Goal: Check status: Check status

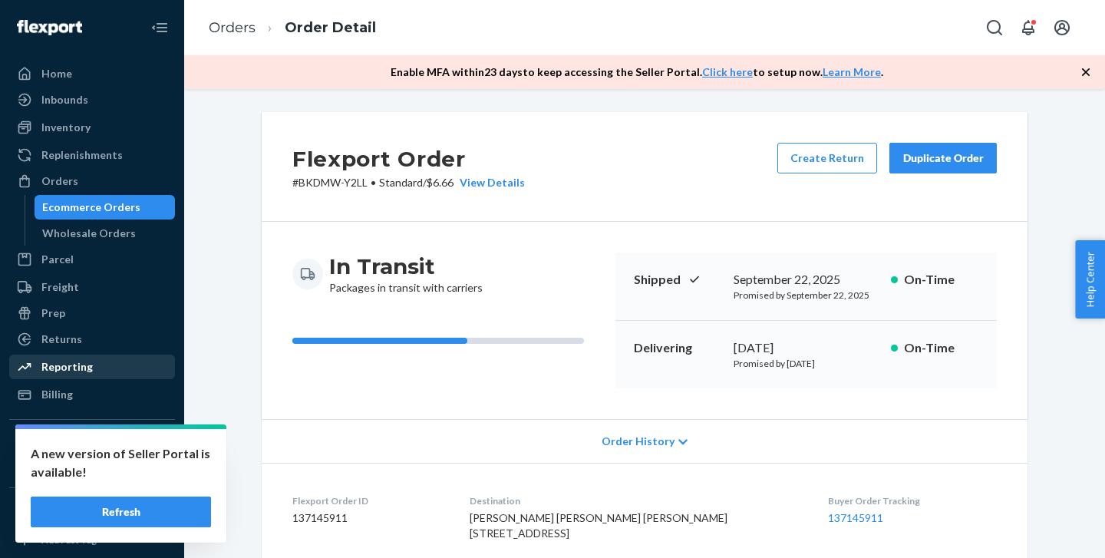
scroll to position [437, 0]
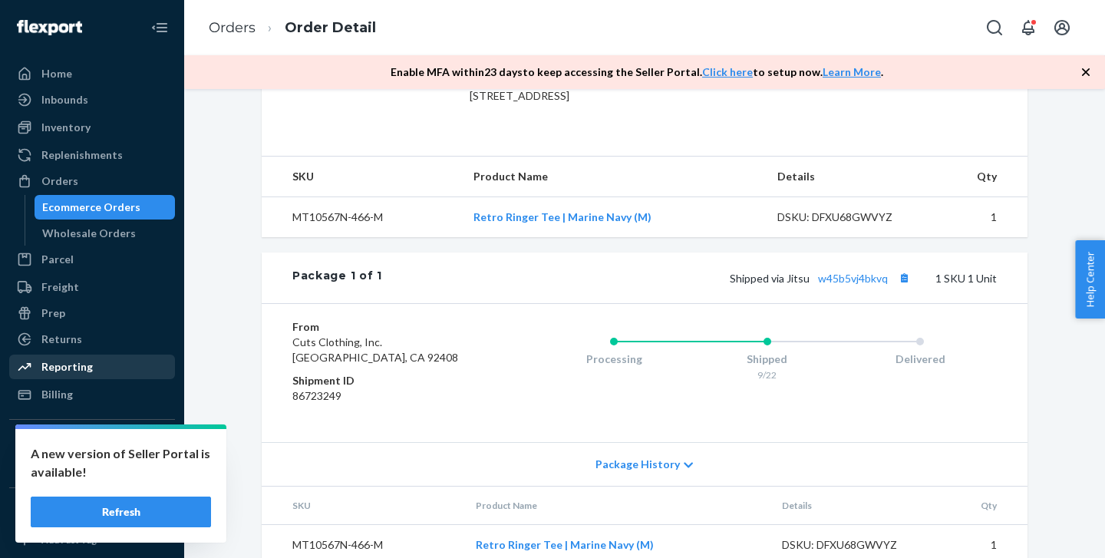
click at [96, 371] on div "Reporting" at bounding box center [92, 366] width 163 height 21
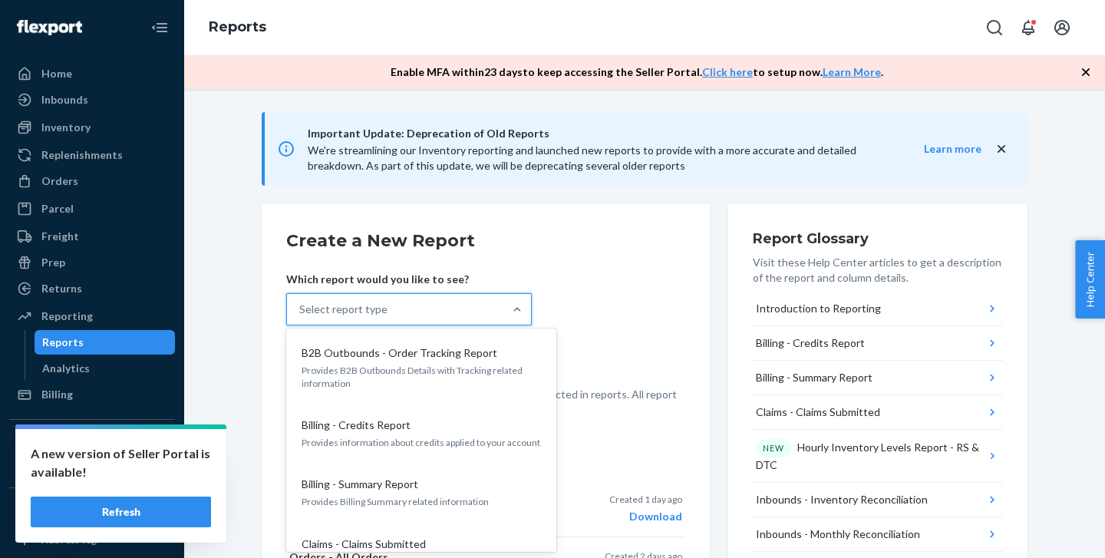
click at [309, 309] on div "Select report type" at bounding box center [343, 309] width 88 height 15
click at [301, 309] on input "option B2B Outbounds - Order Tracking Report focused, 1 of 32. 32 results avail…" at bounding box center [300, 309] width 2 height 15
type input "order"
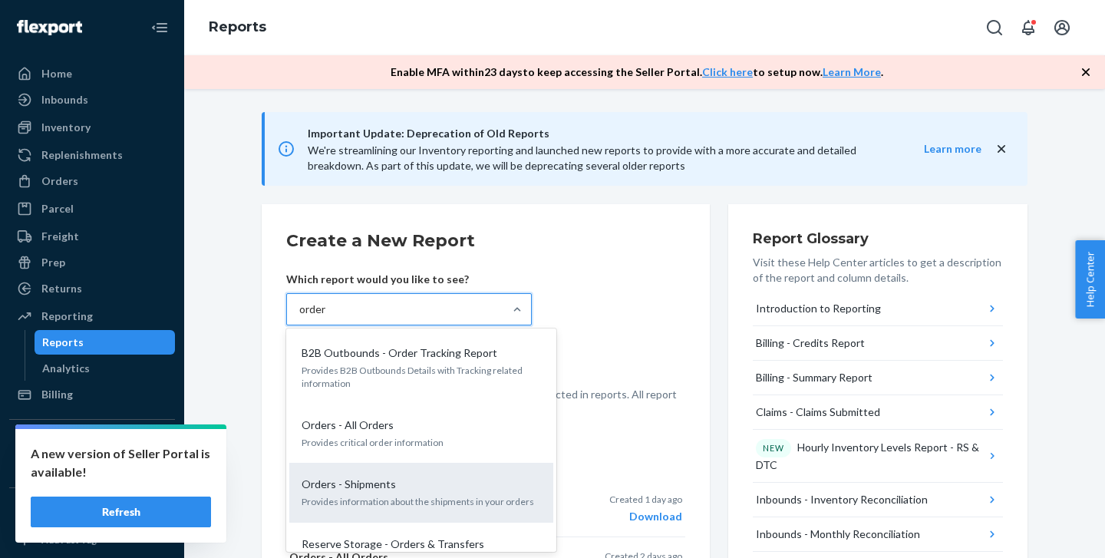
click at [349, 487] on p "Orders - Shipments" at bounding box center [349, 484] width 94 height 15
click at [327, 317] on input "order" at bounding box center [313, 309] width 28 height 15
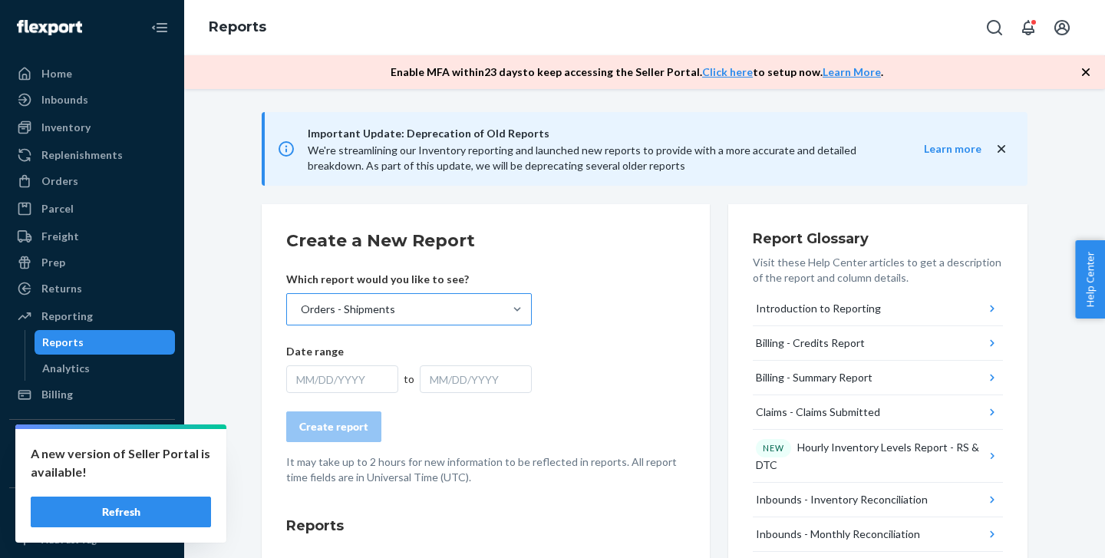
click at [350, 371] on div "MM/DD/YYYY" at bounding box center [342, 379] width 112 height 28
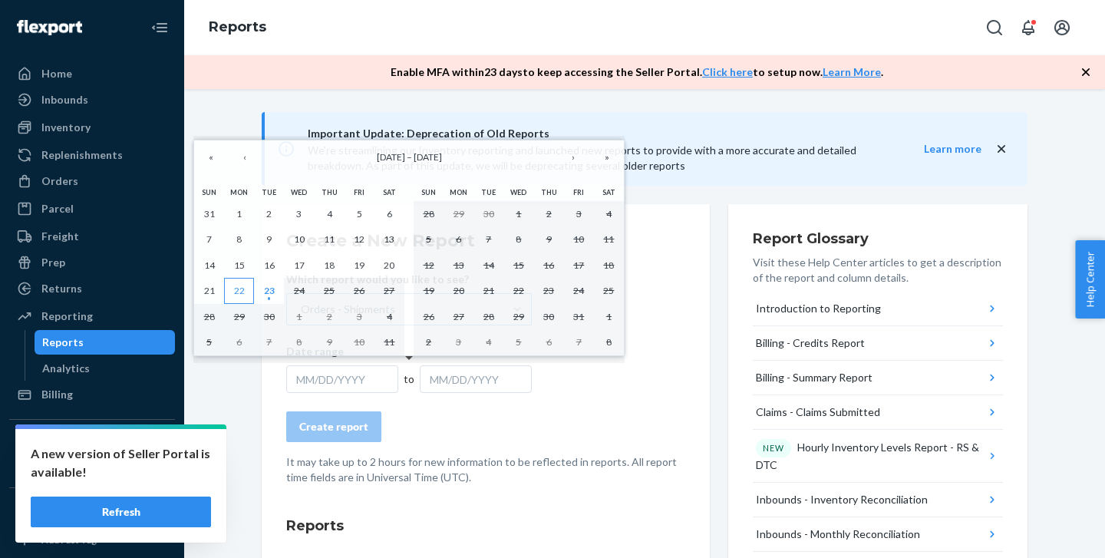
click at [240, 291] on abbr "22" at bounding box center [239, 291] width 11 height 12
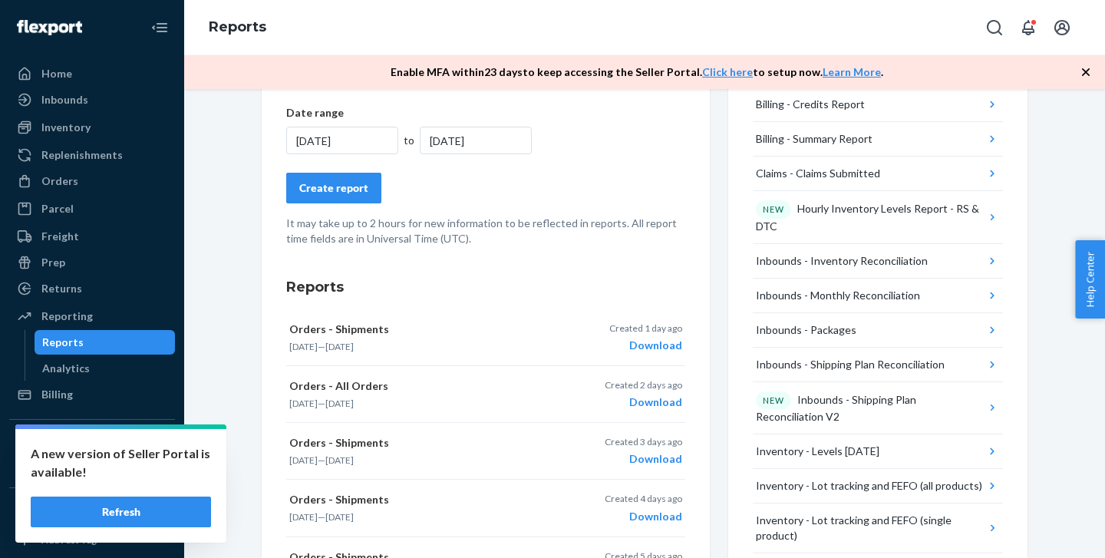
scroll to position [83, 0]
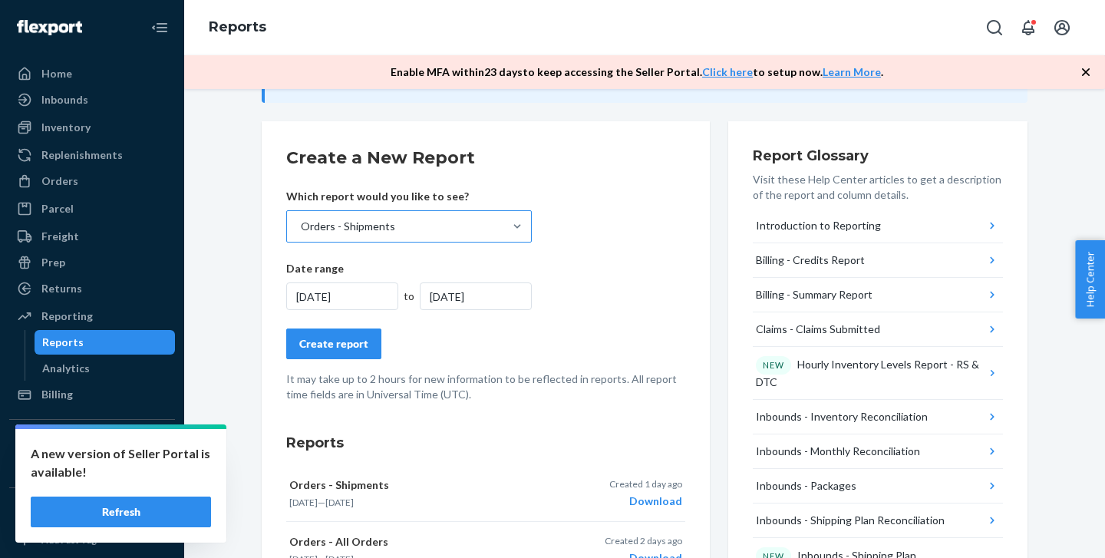
click at [341, 355] on button "Create report" at bounding box center [333, 344] width 95 height 31
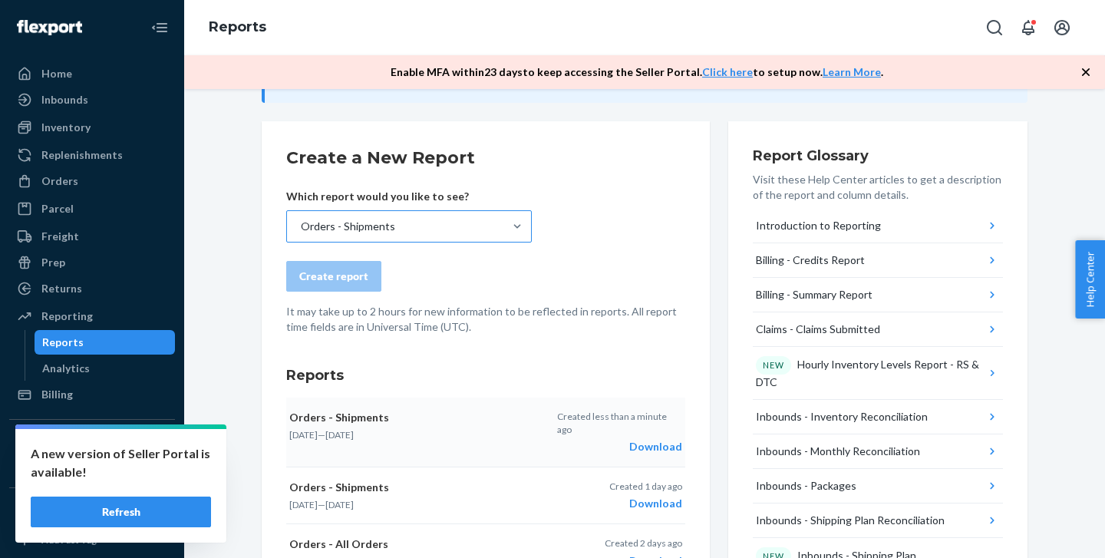
click at [645, 439] on div "Download" at bounding box center [619, 446] width 125 height 15
click at [65, 181] on div "Orders" at bounding box center [59, 180] width 37 height 15
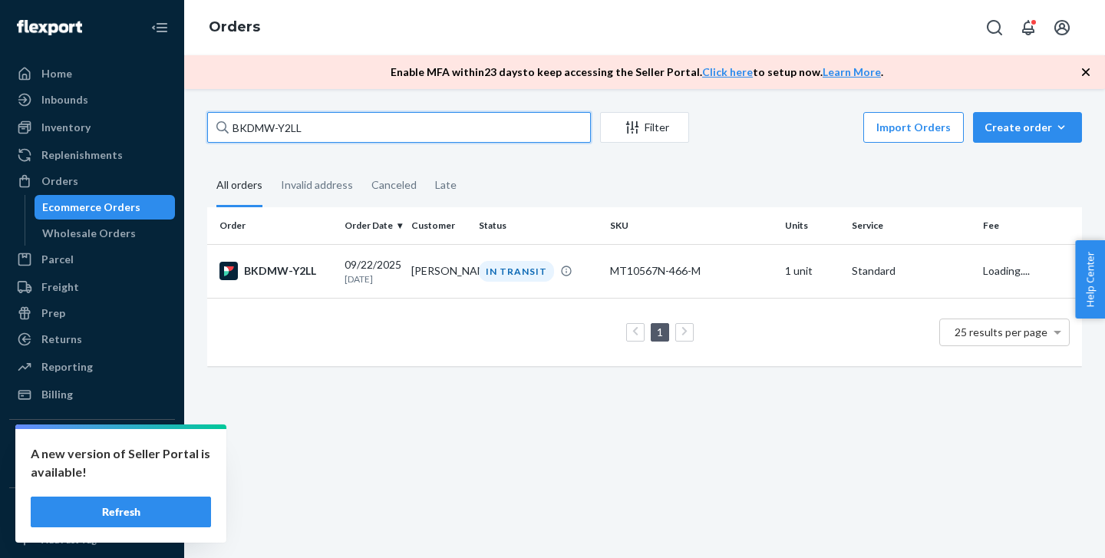
click at [297, 124] on input "BKDMW-Y2LL" at bounding box center [399, 127] width 384 height 31
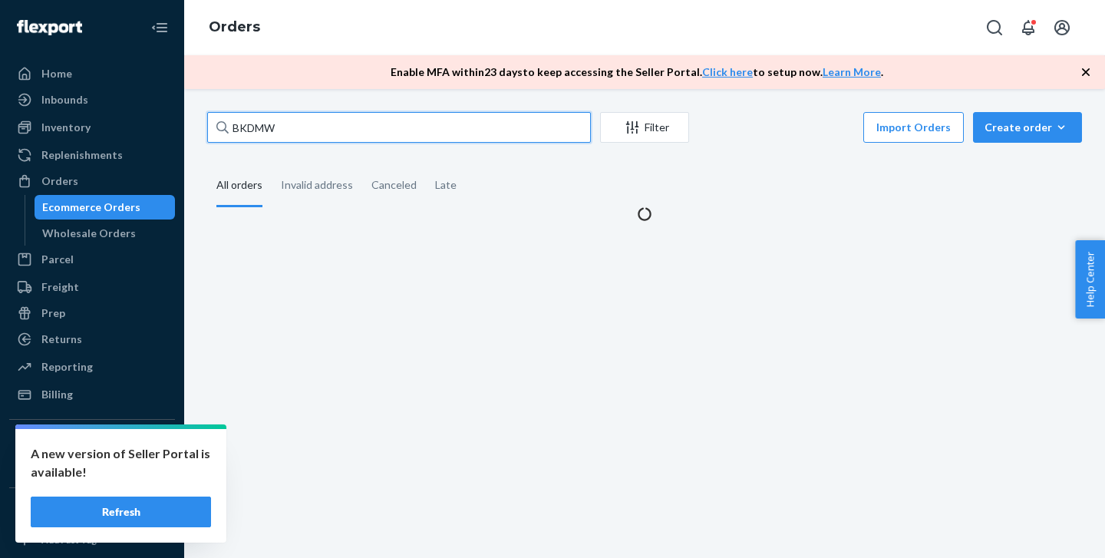
click at [297, 124] on input "BKDMW" at bounding box center [399, 127] width 384 height 31
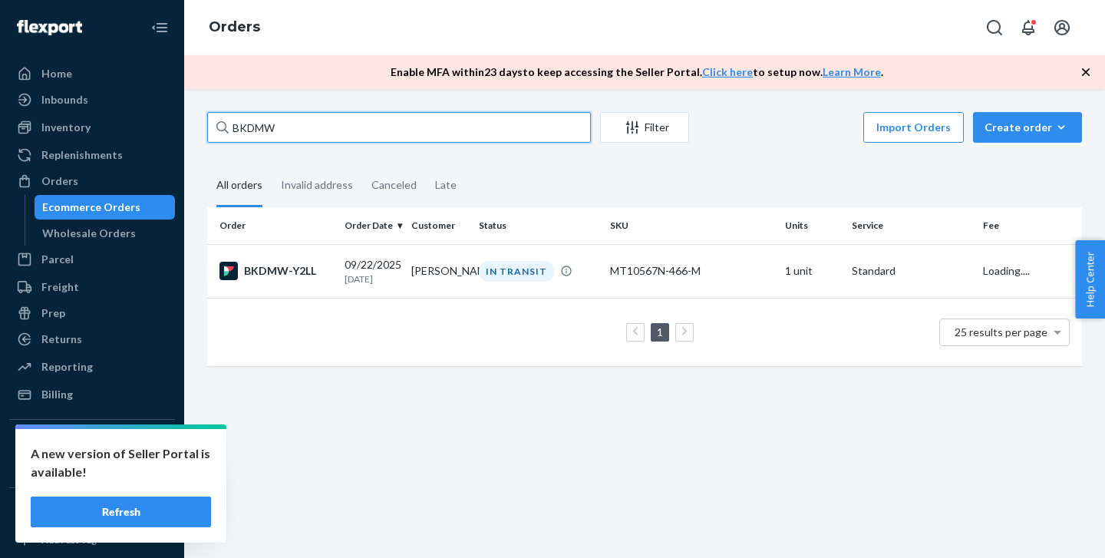
click at [297, 124] on input "BKDMW" at bounding box center [399, 127] width 384 height 31
paste input "CS95270"
type input "CS95270"
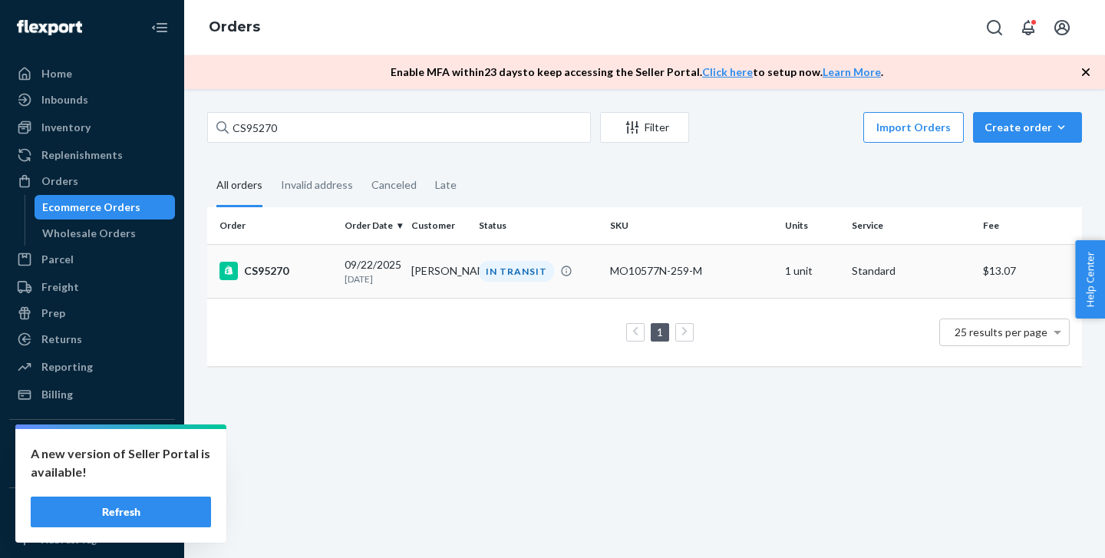
click at [298, 276] on div "CS95270" at bounding box center [276, 271] width 113 height 18
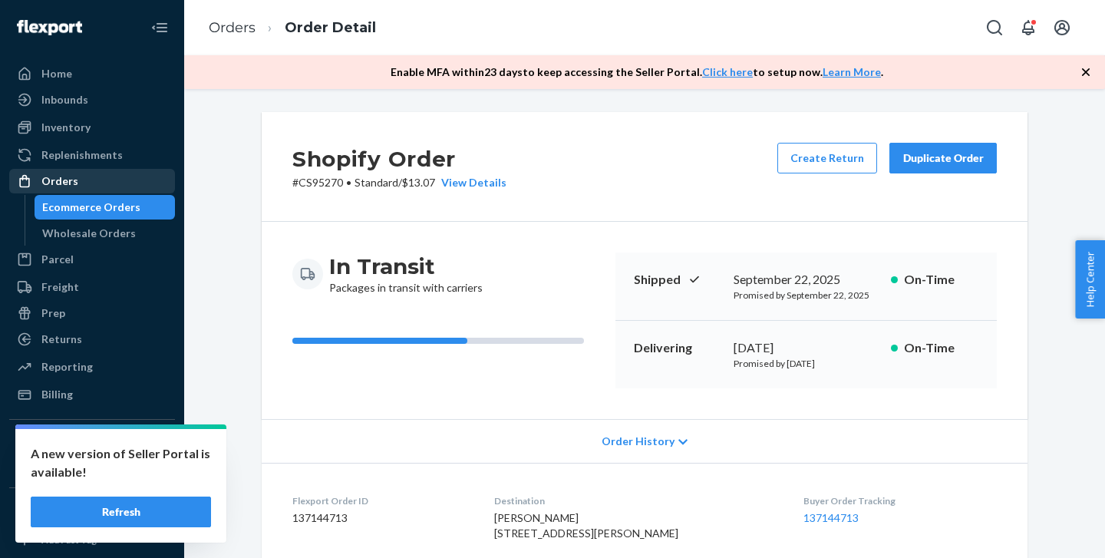
click at [83, 184] on div "Orders" at bounding box center [92, 180] width 163 height 21
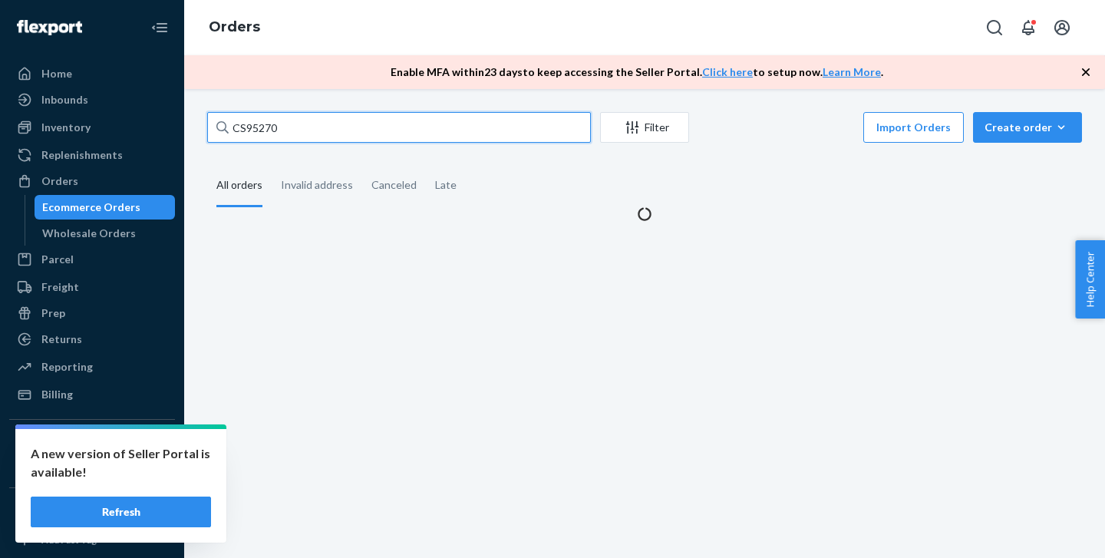
click at [287, 132] on input "CS95270" at bounding box center [399, 127] width 384 height 31
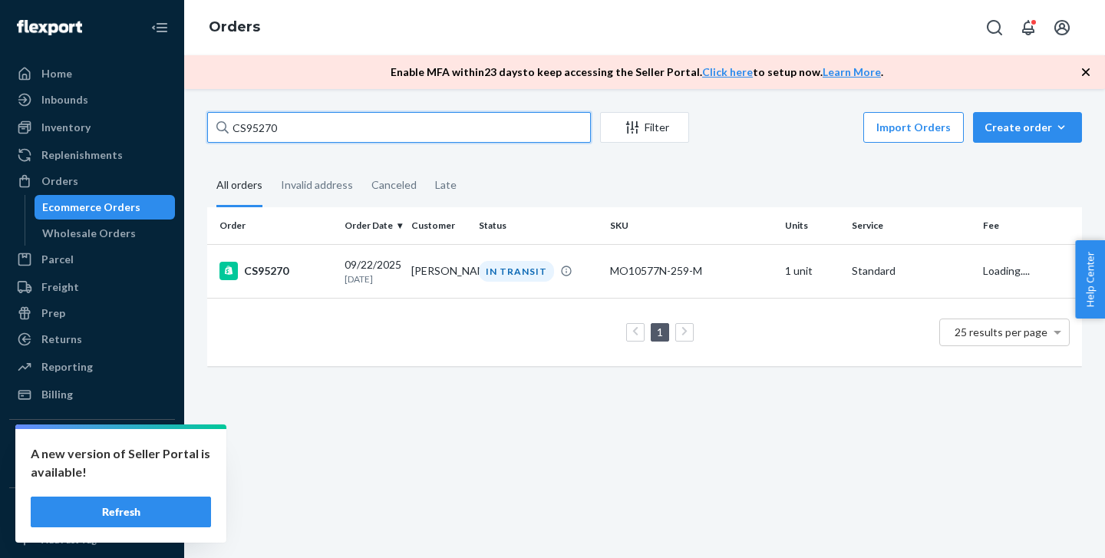
click at [287, 132] on input "CS95270" at bounding box center [399, 127] width 384 height 31
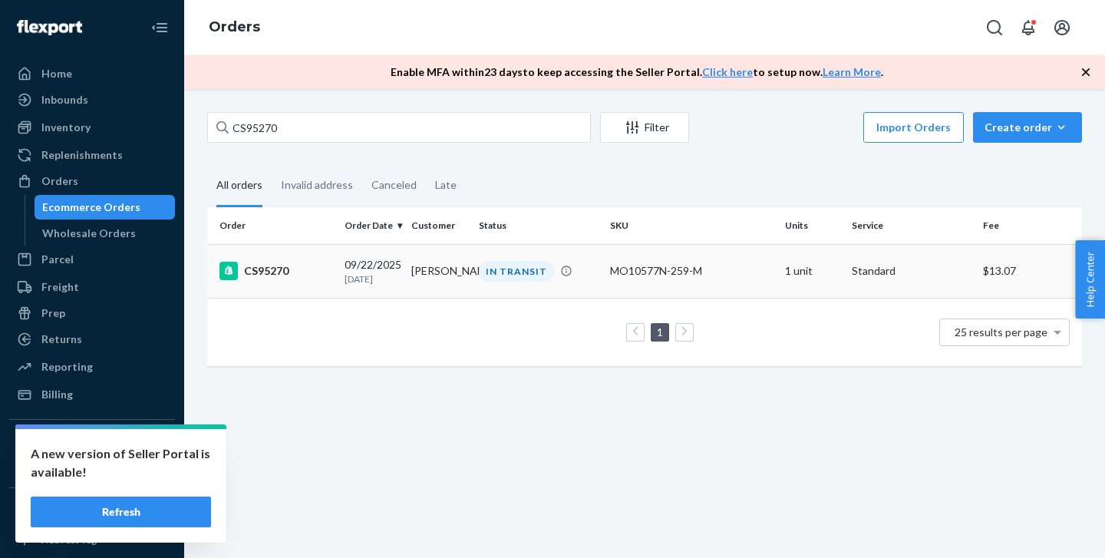
click at [283, 278] on div "CS95270" at bounding box center [276, 271] width 113 height 18
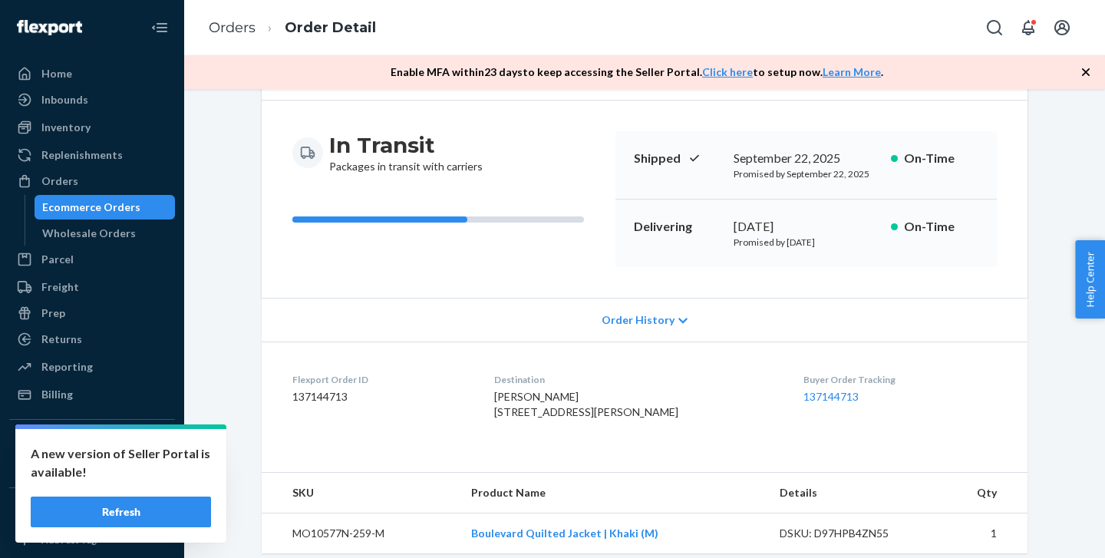
scroll to position [259, 0]
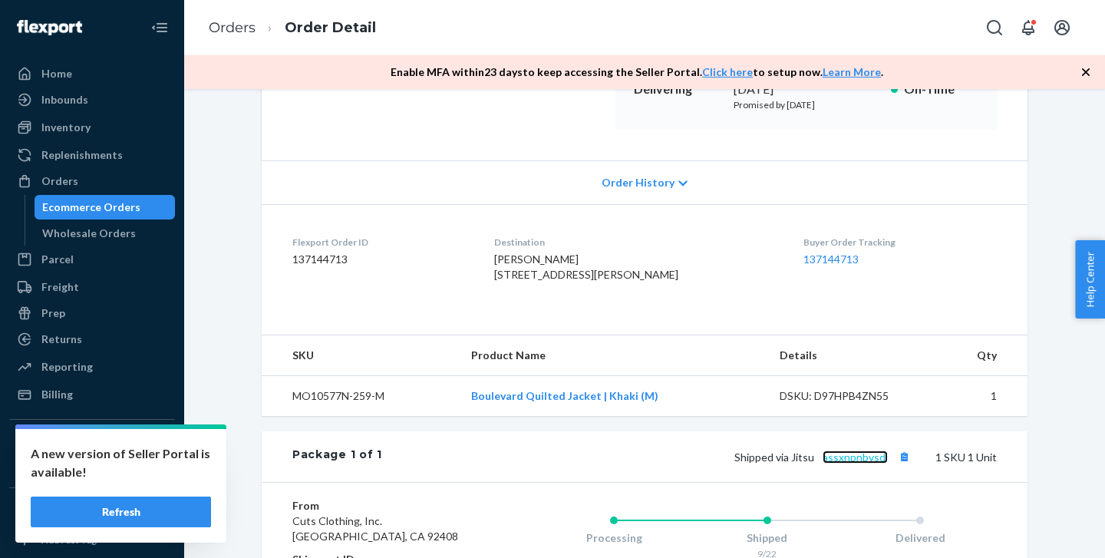
click at [843, 464] on link "assxnpnbvsdl" at bounding box center [855, 457] width 65 height 13
click at [48, 179] on div "Orders" at bounding box center [59, 180] width 37 height 15
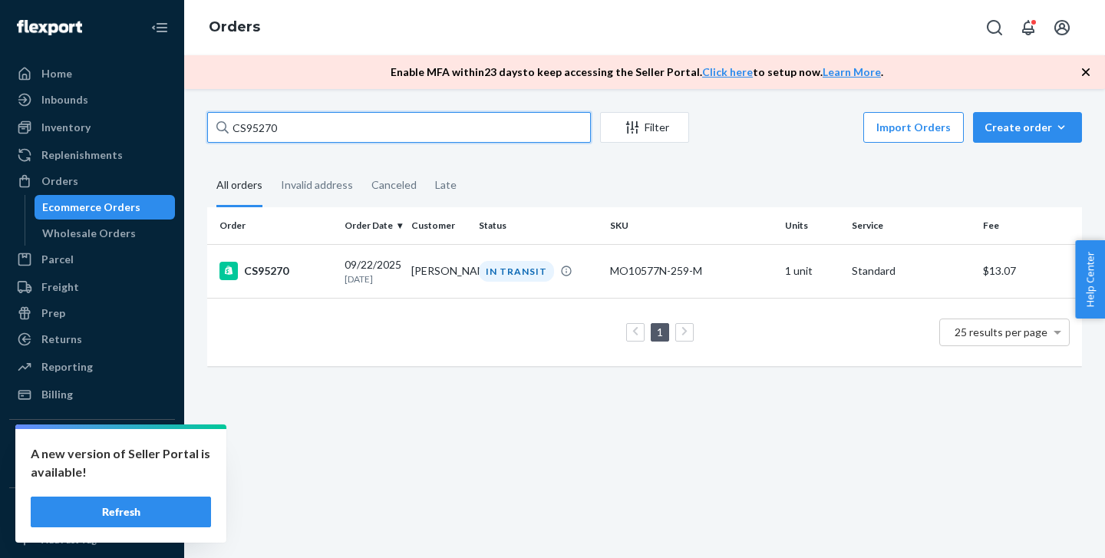
click at [292, 128] on input "CS95270" at bounding box center [399, 127] width 384 height 31
paste input "33"
type input "CS95233"
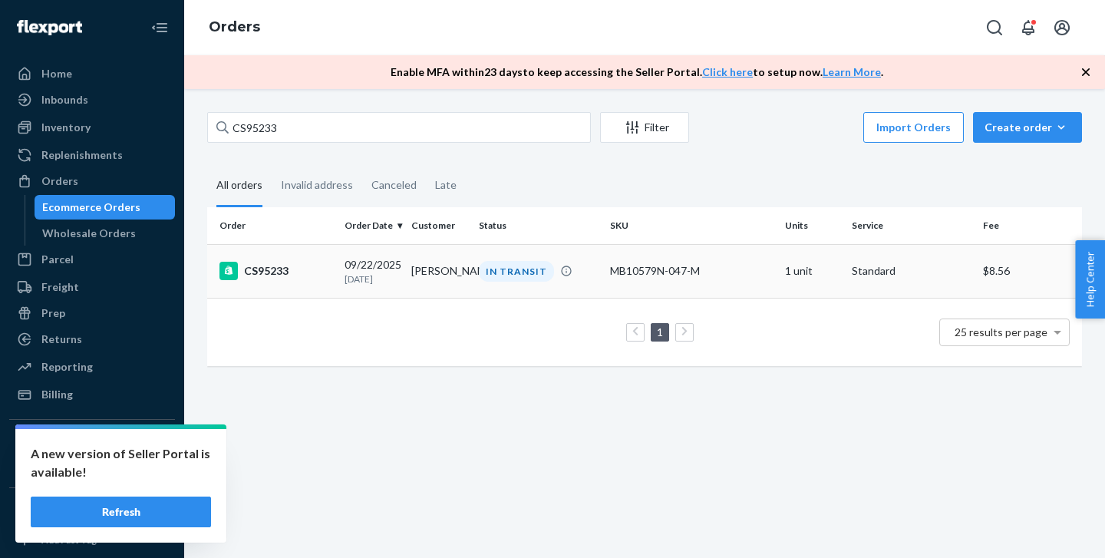
click at [298, 286] on td "CS95233" at bounding box center [272, 271] width 131 height 54
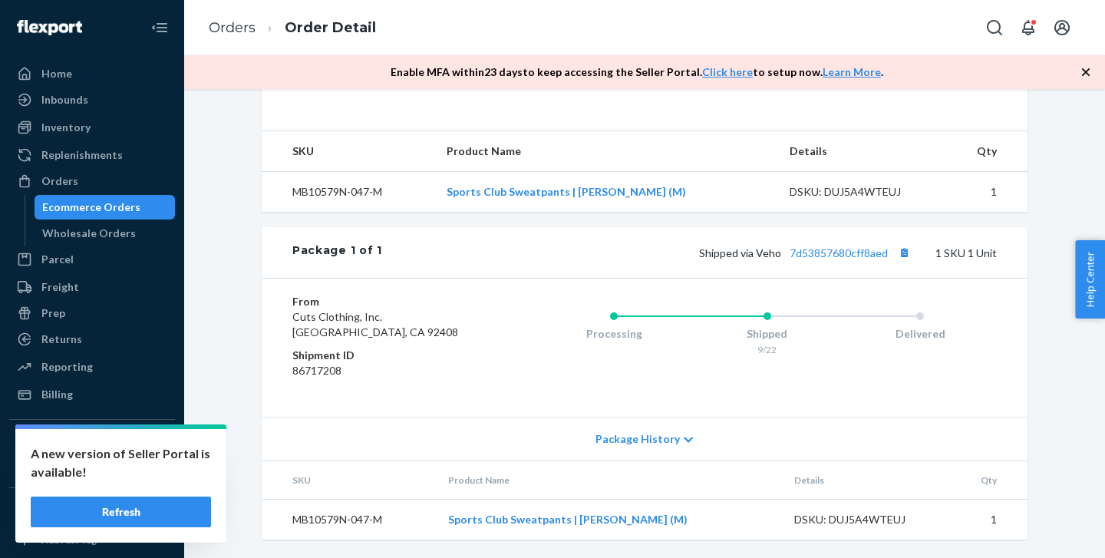
scroll to position [494, 0]
click at [834, 251] on link "7d53857680cff8aed" at bounding box center [839, 252] width 98 height 13
click at [72, 177] on div "Orders" at bounding box center [59, 180] width 37 height 15
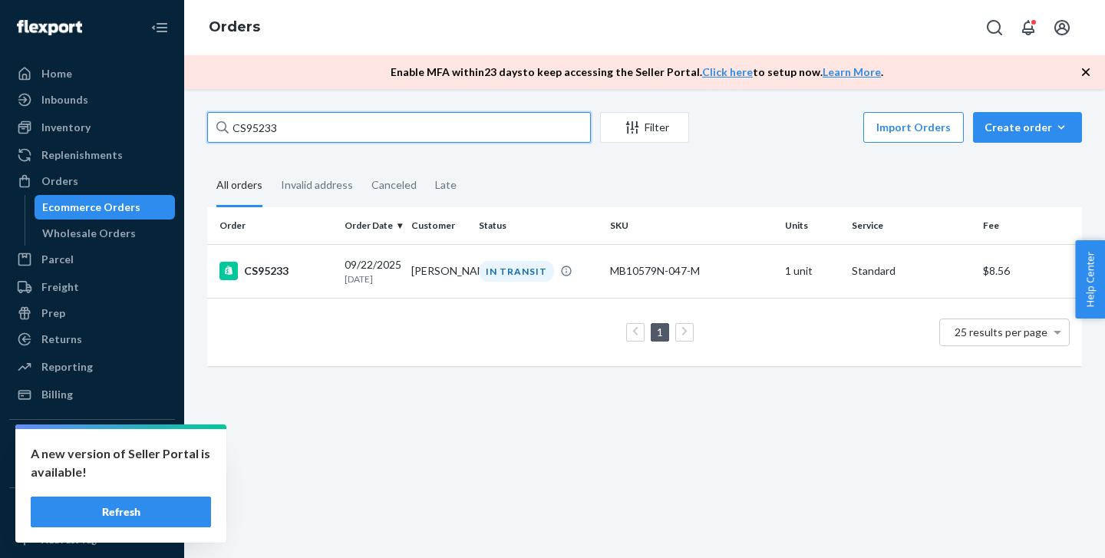
click at [319, 117] on input "CS95233" at bounding box center [399, 127] width 384 height 31
paste input "159"
type input "CS95159"
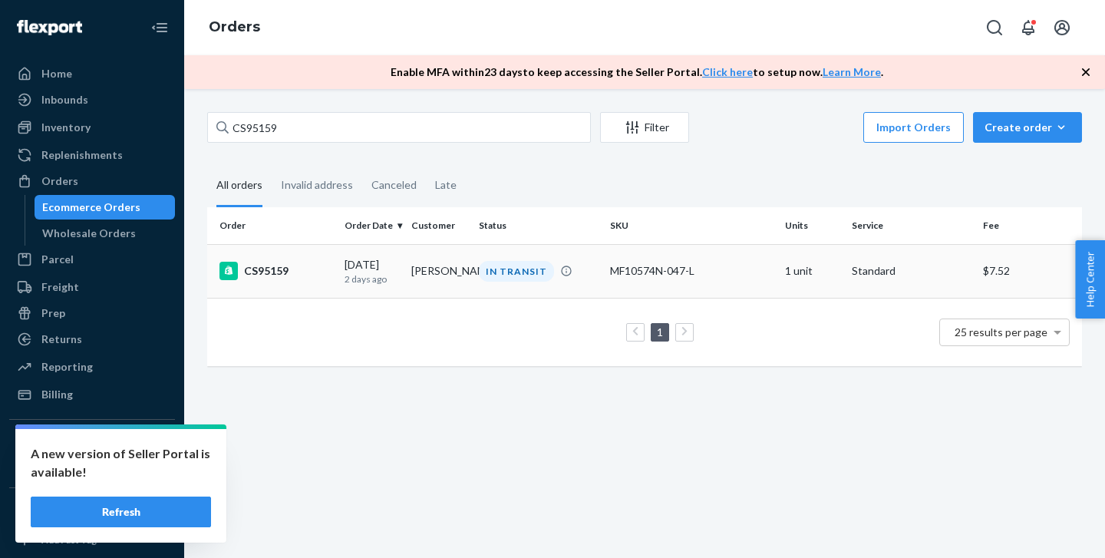
click at [316, 282] on td "CS95159" at bounding box center [272, 271] width 131 height 54
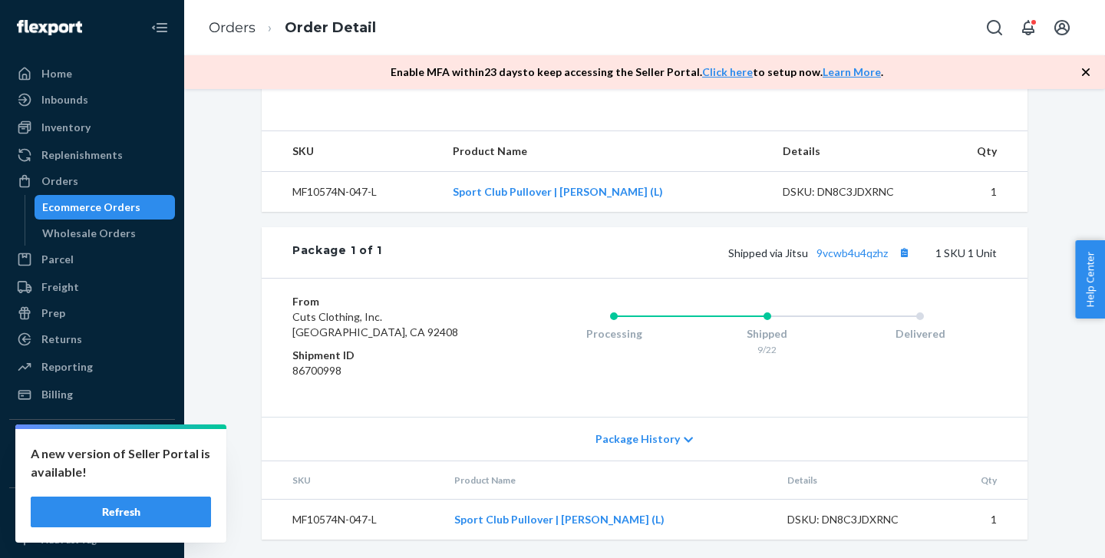
scroll to position [494, 0]
click at [866, 249] on link "9vcwb4u4qzhz" at bounding box center [852, 252] width 71 height 13
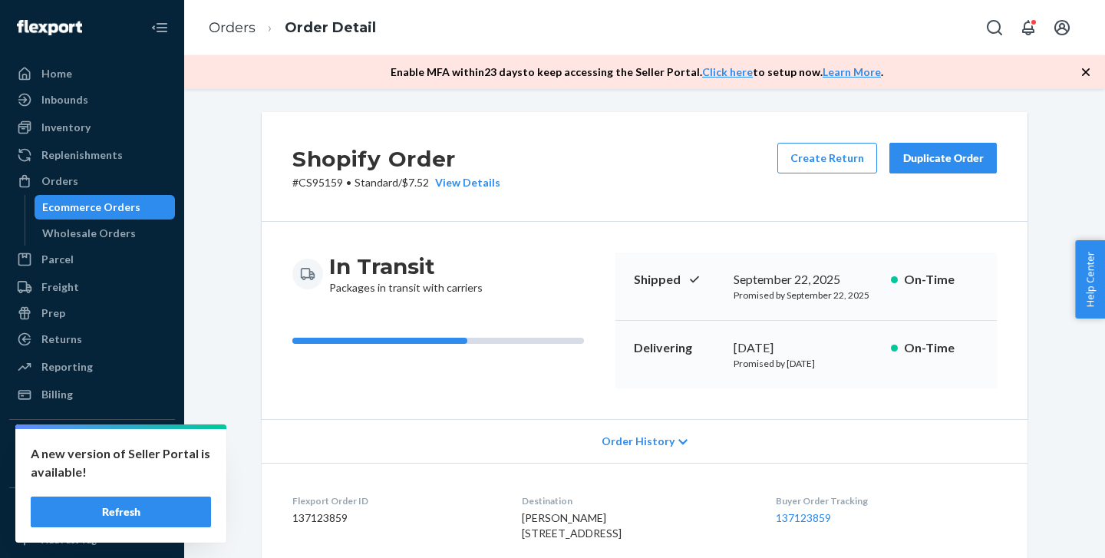
click at [321, 190] on div "Shopify Order # CS95159 • Standard / $7.52 View Details Create Return Duplicate…" at bounding box center [645, 167] width 766 height 110
click at [321, 188] on p "# CS95159 • Standard / $7.52 View Details" at bounding box center [396, 182] width 208 height 15
copy p "CS95159"
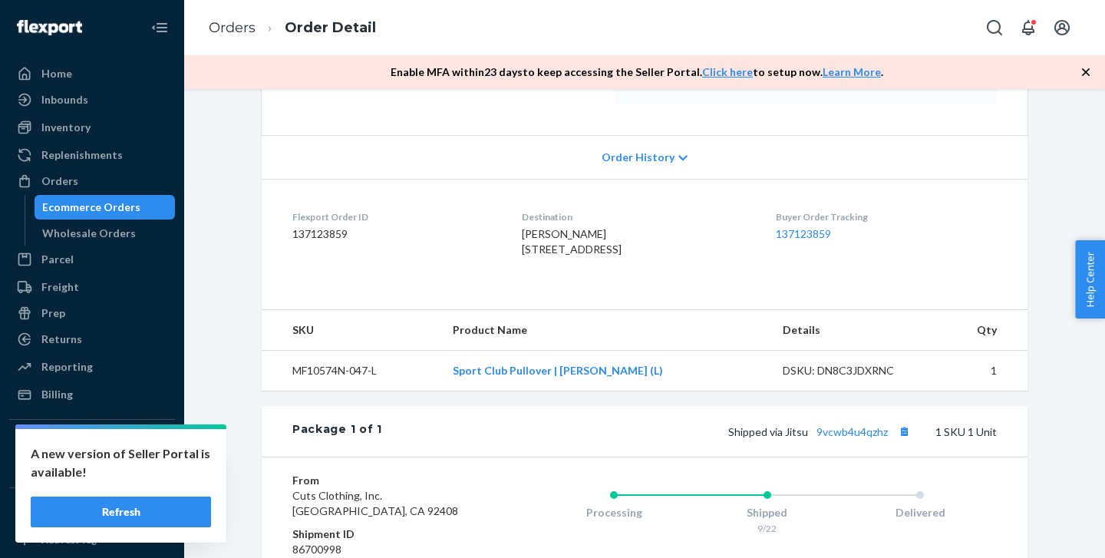
scroll to position [494, 0]
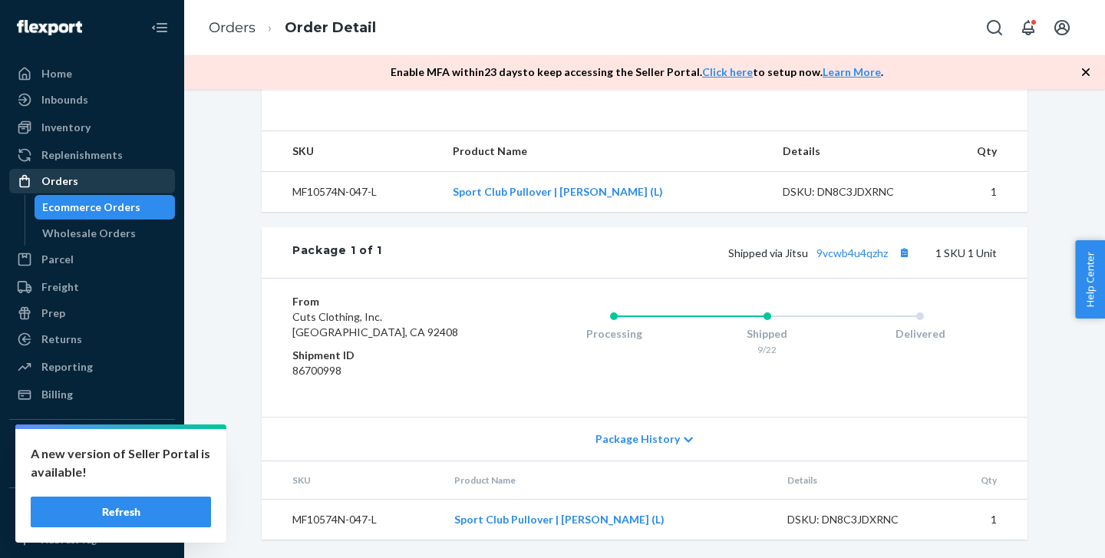
click at [91, 178] on div "Orders" at bounding box center [92, 180] width 163 height 21
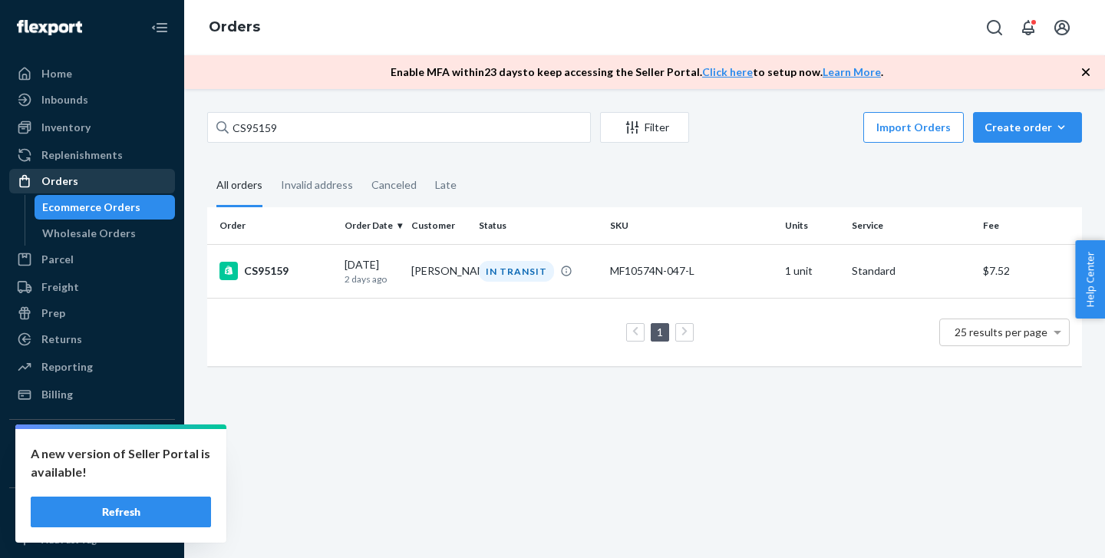
click at [103, 182] on div "Orders" at bounding box center [92, 180] width 163 height 21
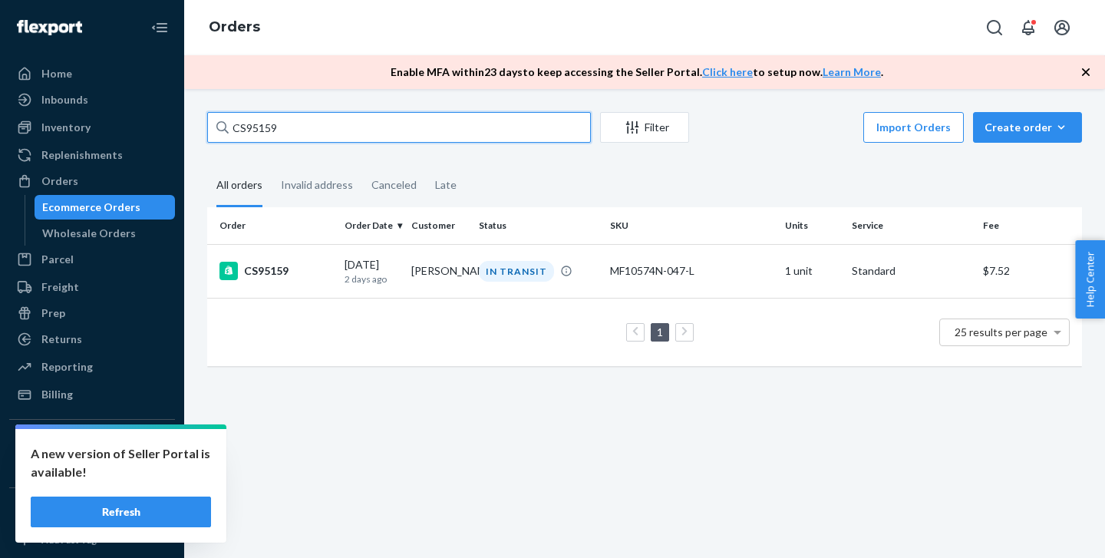
click at [295, 121] on input "CS95159" at bounding box center [399, 127] width 384 height 31
paste input "087"
type input "CS95087"
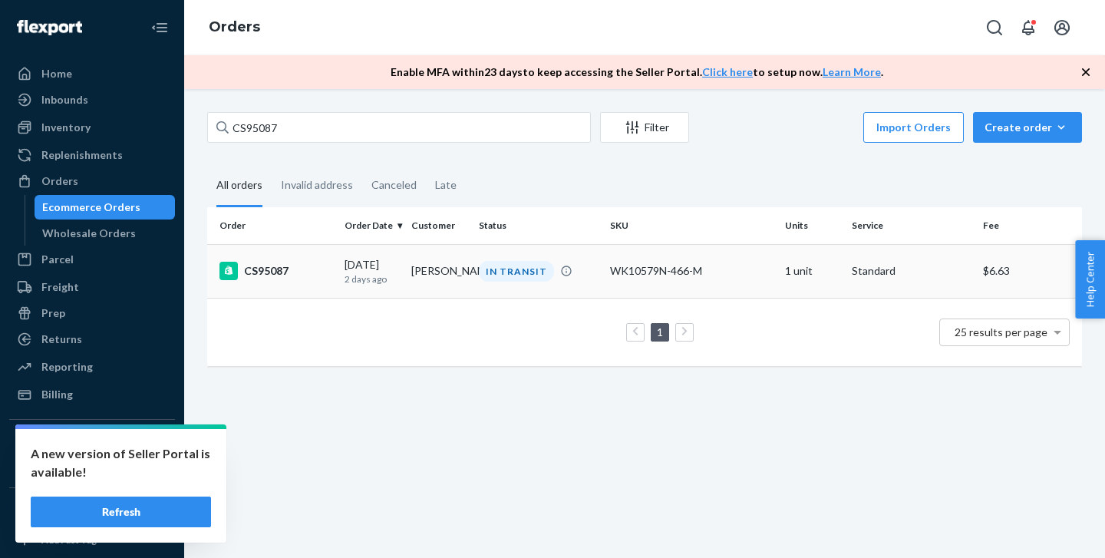
click at [278, 283] on td "CS95087" at bounding box center [272, 271] width 131 height 54
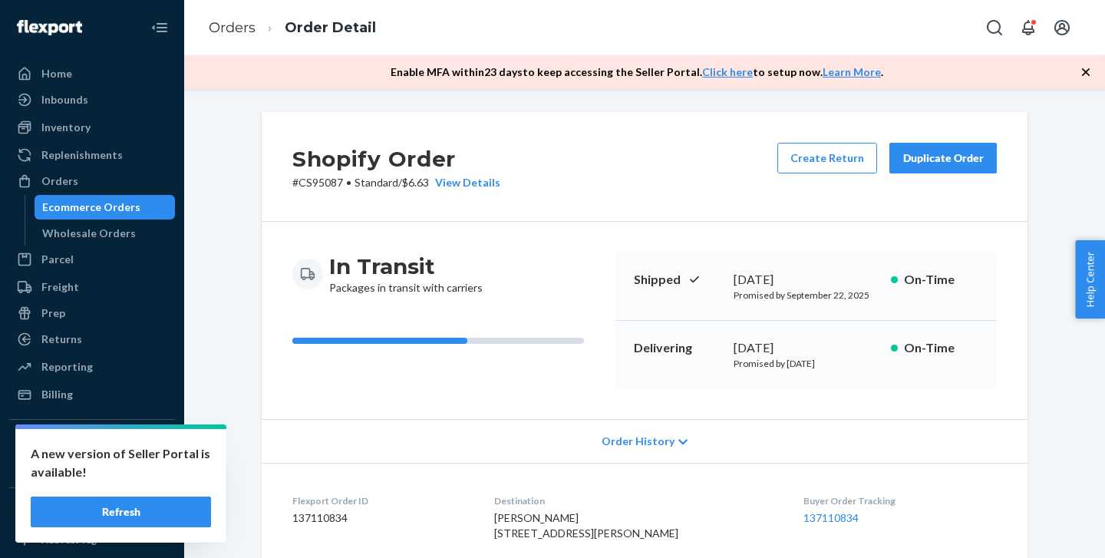
scroll to position [299, 0]
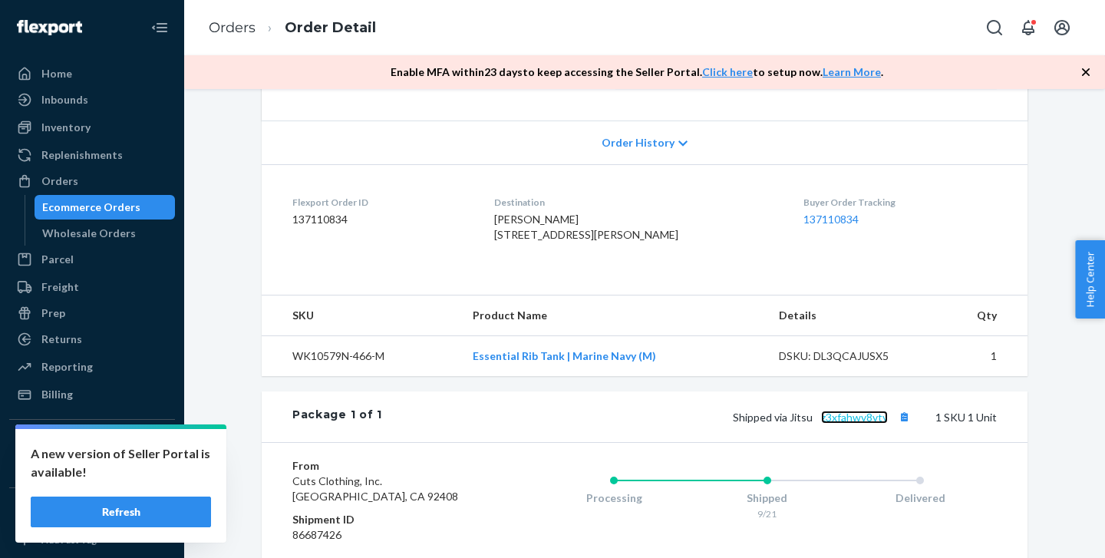
click at [840, 424] on link "z3xfahwv8vty" at bounding box center [854, 417] width 67 height 13
